Goal: Task Accomplishment & Management: Complete application form

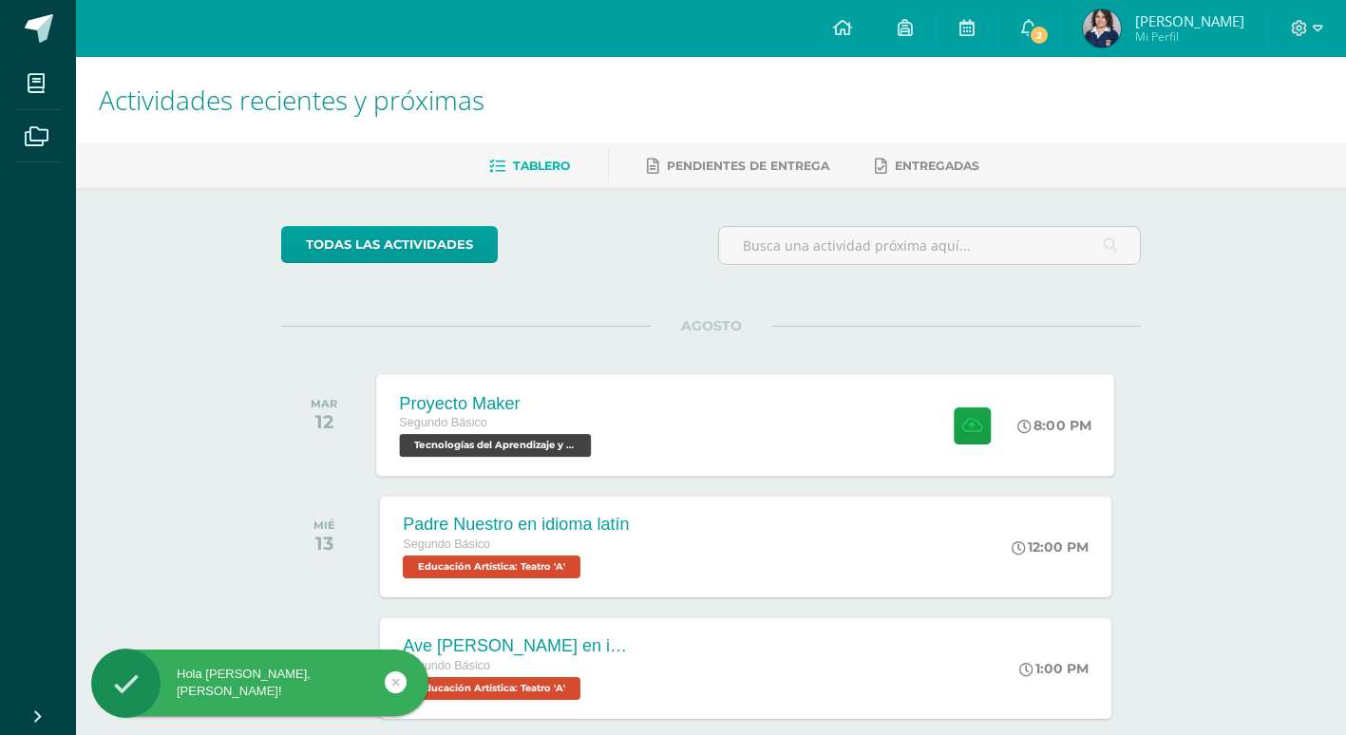
click at [657, 425] on div "Proyecto Maker Segundo Básico Tecnologías del Aprendizaje y la Comunicación 'A'…" at bounding box center [746, 425] width 738 height 102
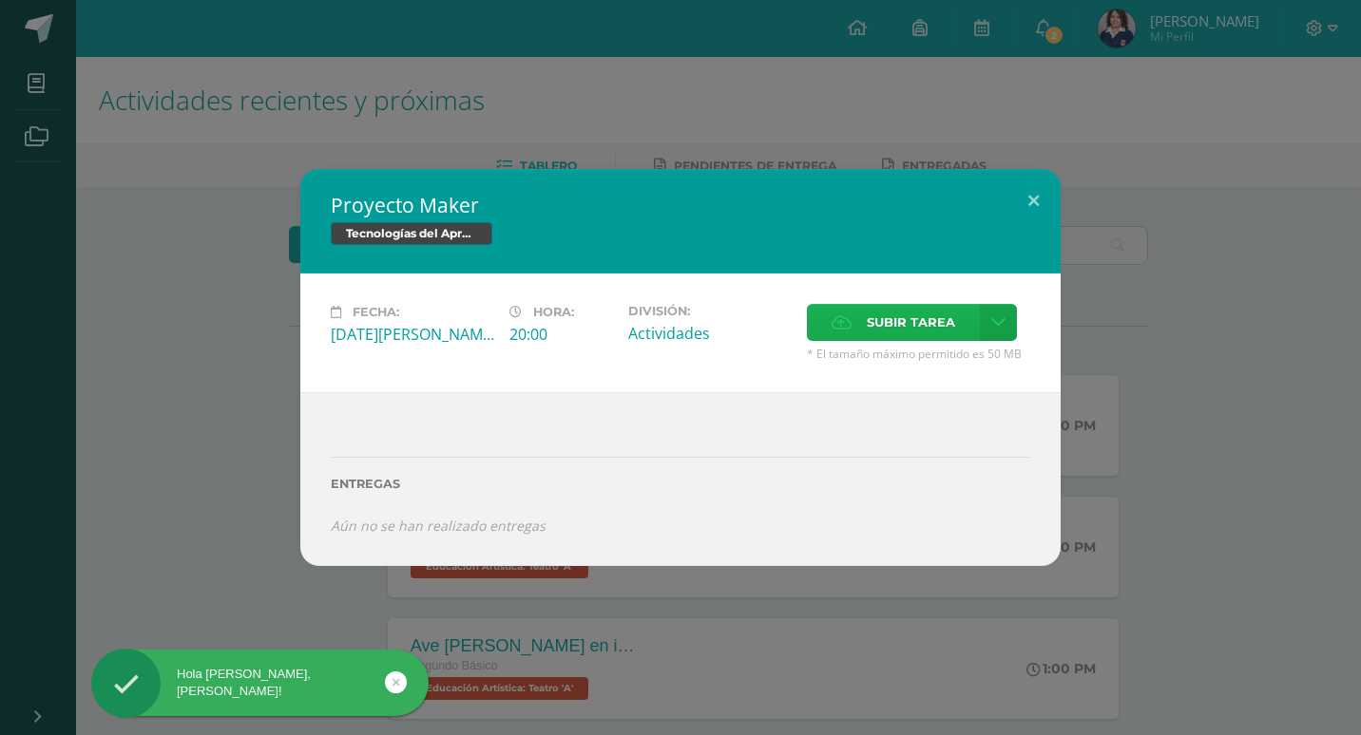
click at [881, 330] on span "Subir tarea" at bounding box center [911, 322] width 88 height 35
click at [0, 0] on input "Subir tarea" at bounding box center [0, 0] width 0 height 0
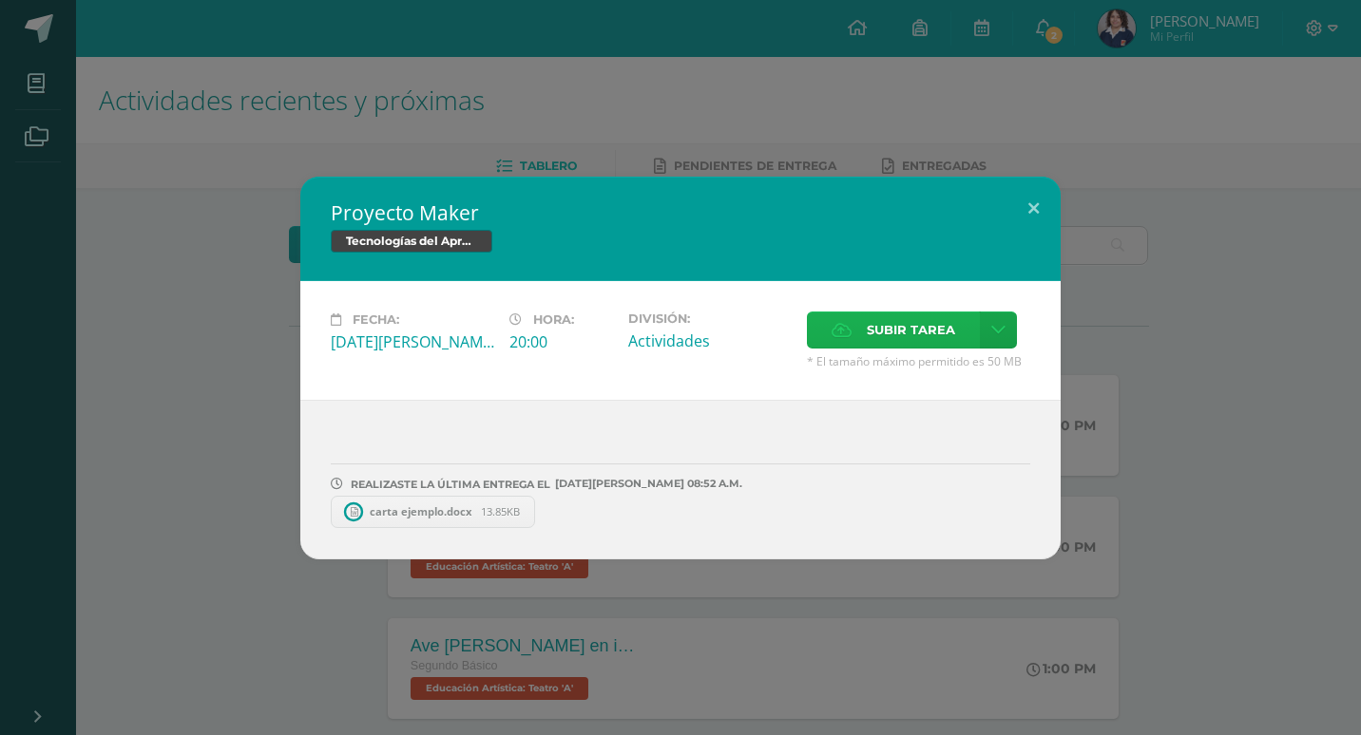
click at [887, 318] on span "Subir tarea" at bounding box center [911, 330] width 88 height 35
click at [0, 0] on input "Subir tarea" at bounding box center [0, 0] width 0 height 0
click at [1038, 198] on button at bounding box center [1033, 209] width 54 height 65
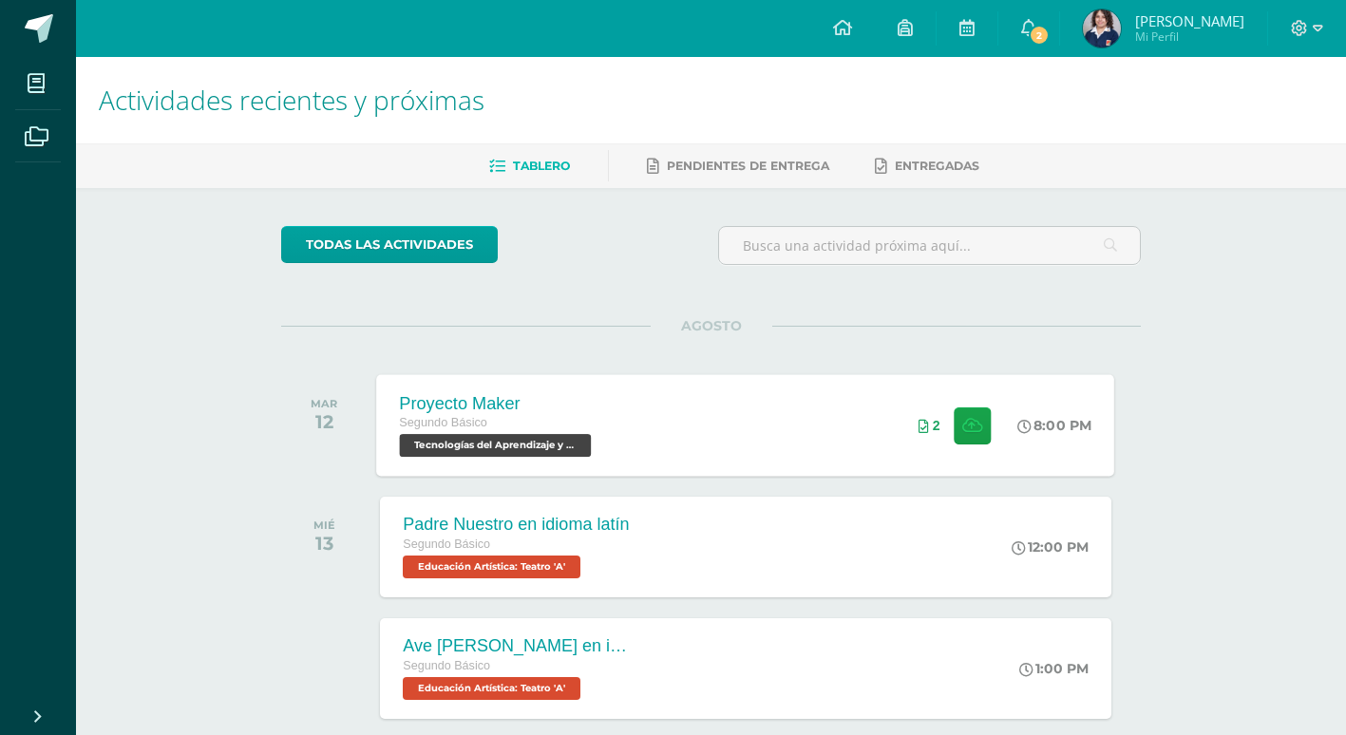
click at [744, 403] on div "Proyecto Maker Segundo Básico Tecnologías del Aprendizaje y la Comunicación 'A'…" at bounding box center [746, 425] width 738 height 102
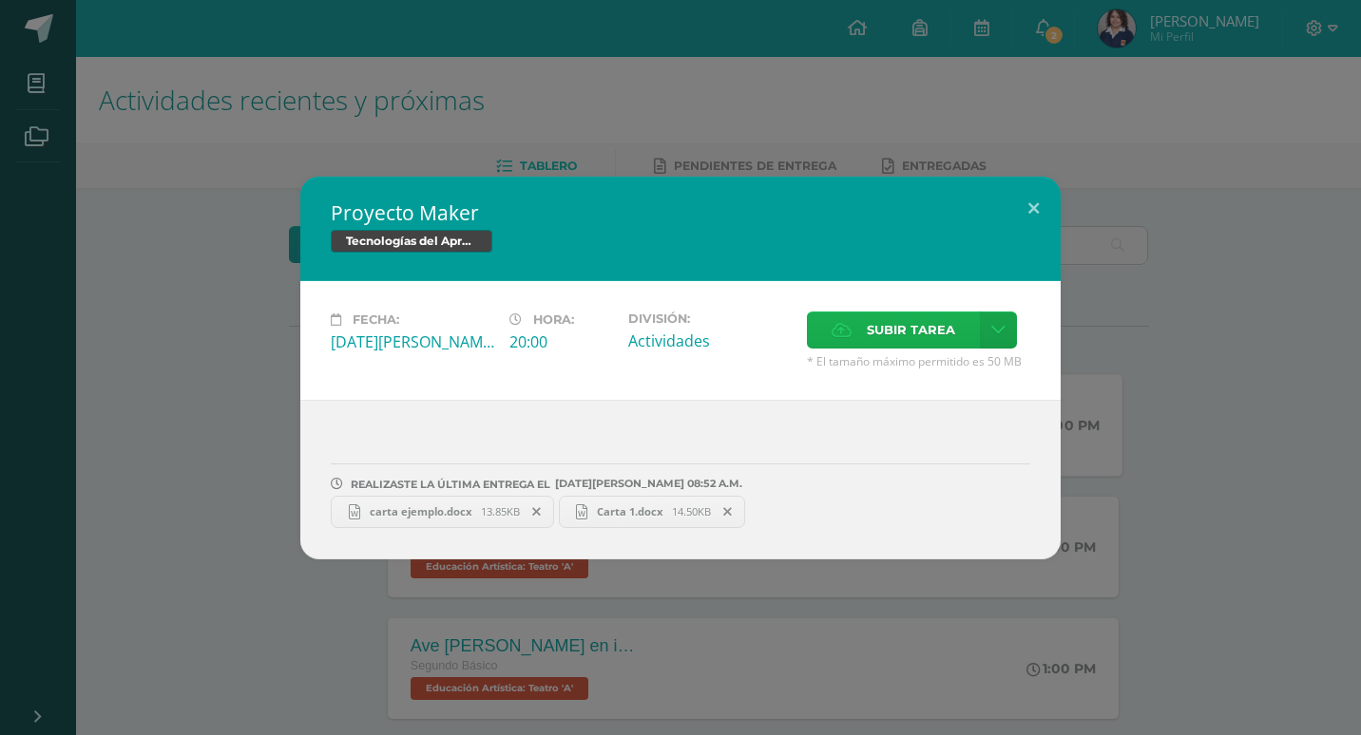
click at [853, 322] on label "Subir tarea" at bounding box center [893, 330] width 173 height 37
click at [0, 0] on input "Subir tarea" at bounding box center [0, 0] width 0 height 0
